Goal: Navigation & Orientation: Find specific page/section

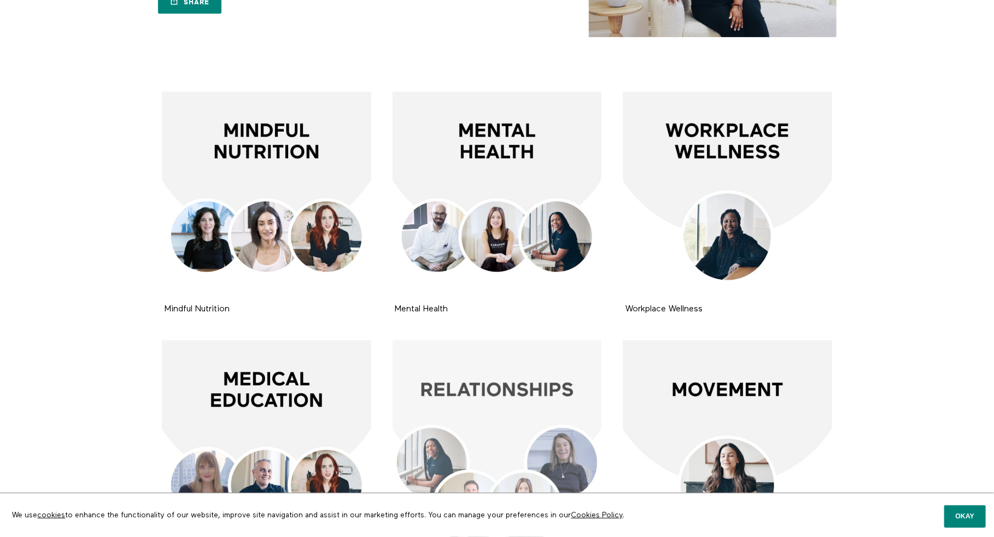
scroll to position [48, 0]
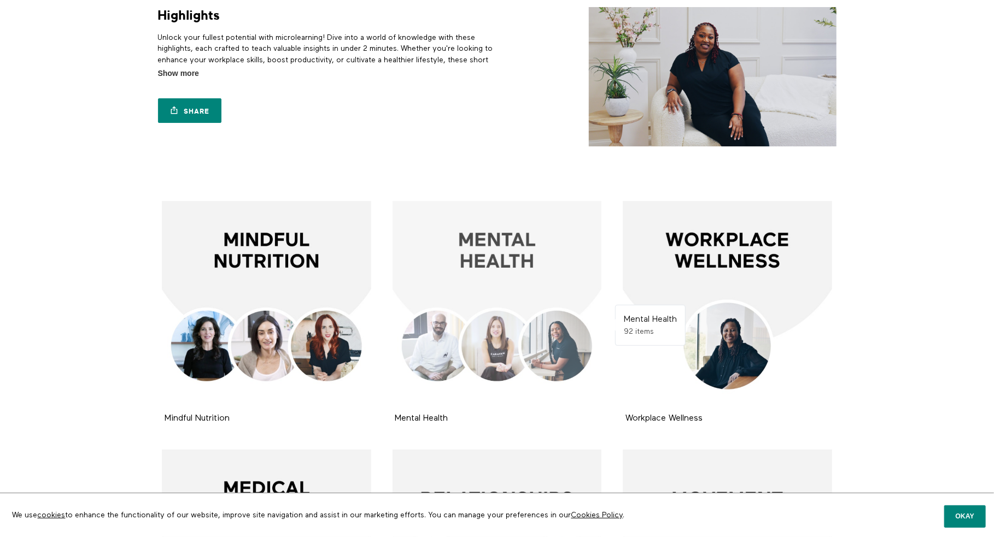
click at [486, 246] on div at bounding box center [497, 305] width 209 height 209
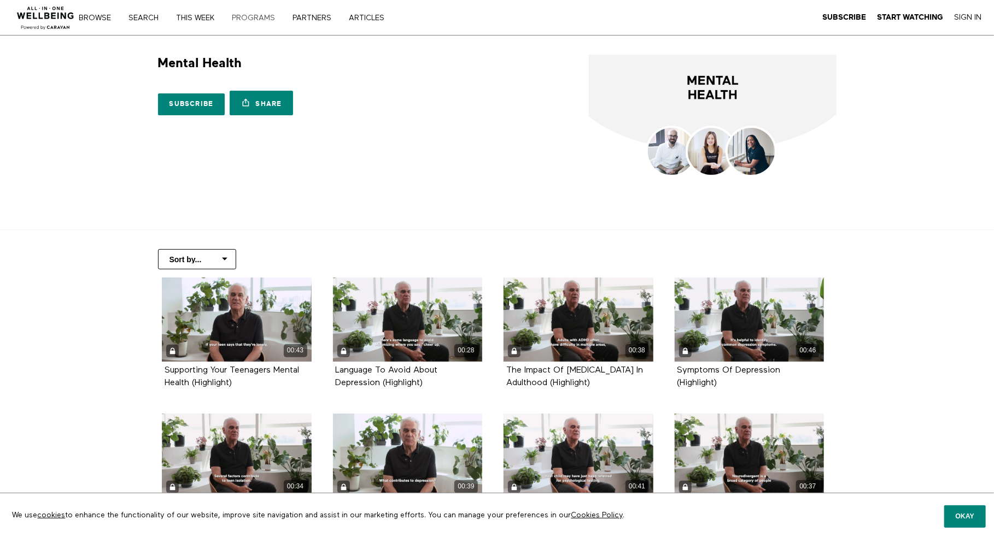
click at [270, 15] on link "PROGRAMS" at bounding box center [257, 18] width 59 height 8
click at [84, 16] on link "Browse" at bounding box center [99, 18] width 48 height 8
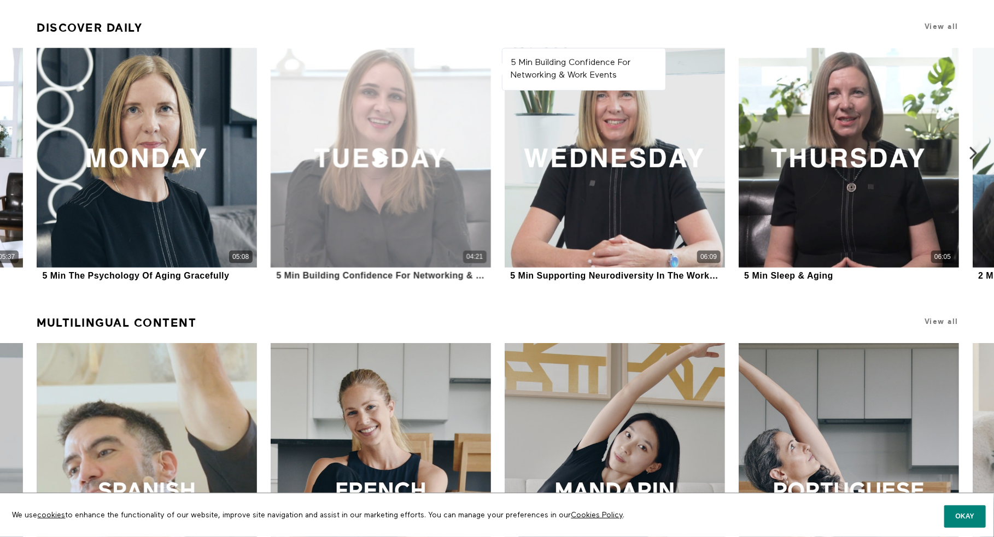
scroll to position [1039, 0]
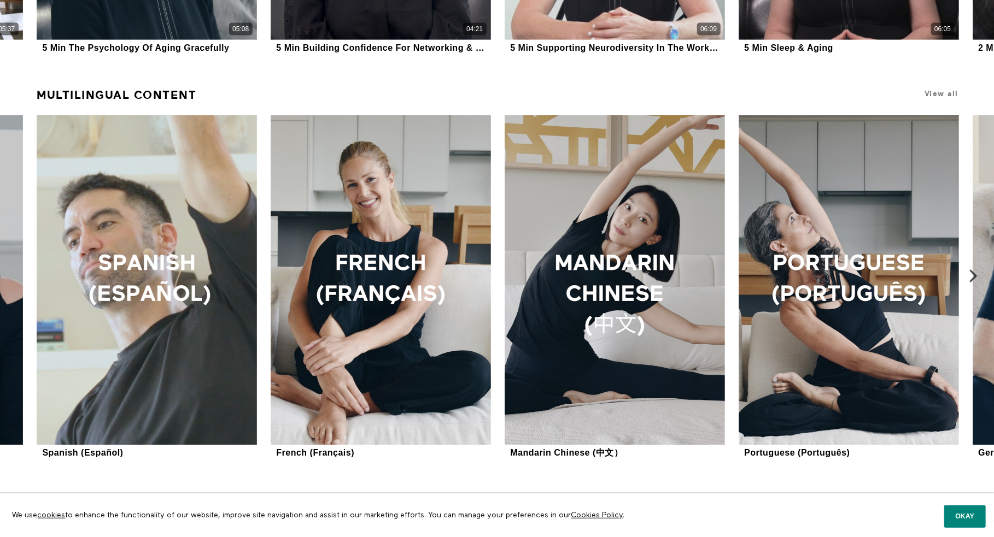
click at [973, 275] on icon at bounding box center [974, 277] width 14 height 14
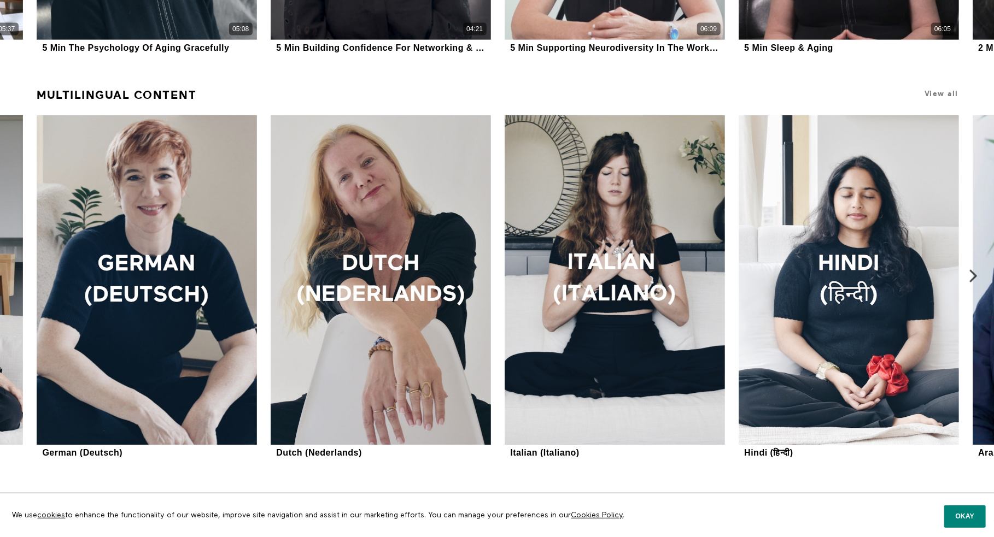
click at [973, 275] on icon at bounding box center [974, 277] width 14 height 14
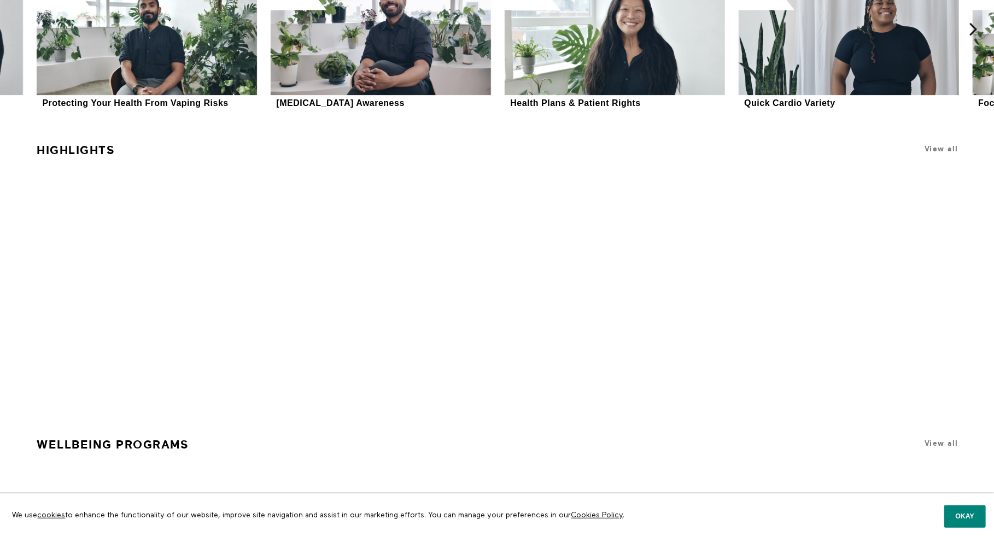
scroll to position [2327, 0]
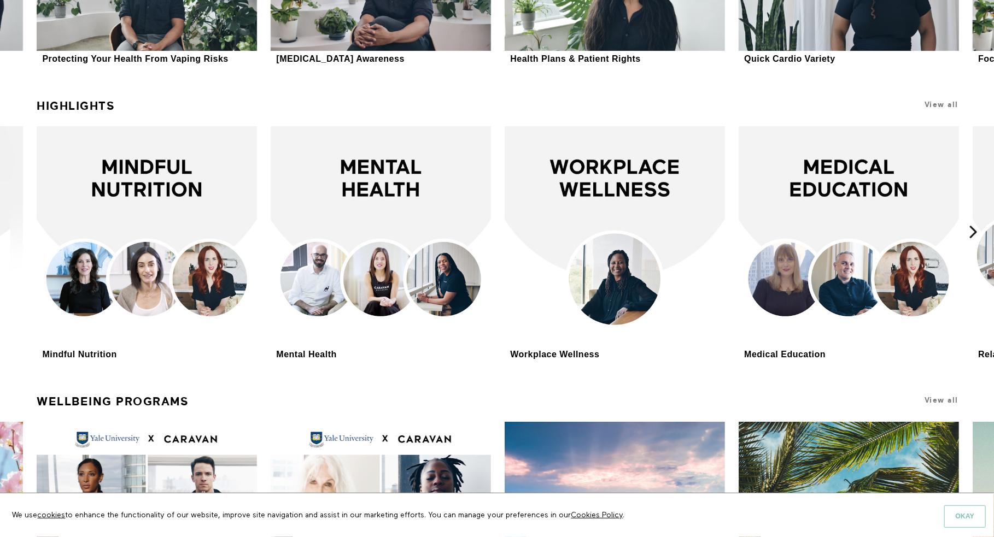
click at [973, 518] on button "Okay" at bounding box center [965, 517] width 42 height 22
